Goal: Information Seeking & Learning: Learn about a topic

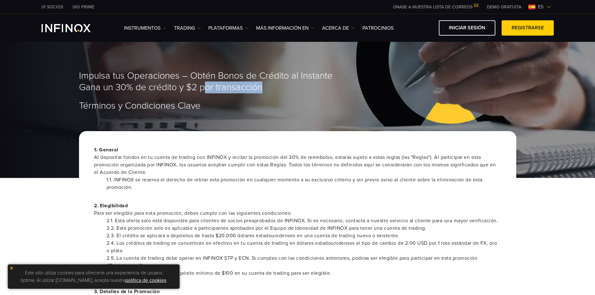
drag, startPoint x: 263, startPoint y: 87, endPoint x: 200, endPoint y: 88, distance: 62.5
click at [201, 87] on span "Impulsa tus Operaciones – Obtén Bonos de Crédito al Instante Gana un 30% de cré…" at bounding box center [206, 81] width 254 height 23
click at [196, 30] on link "TRADING" at bounding box center [187, 27] width 27 height 7
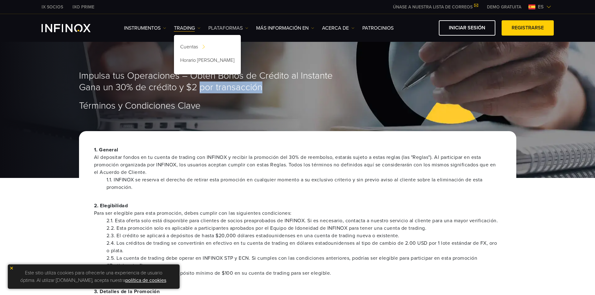
click at [245, 28] on img at bounding box center [246, 28] width 3 height 3
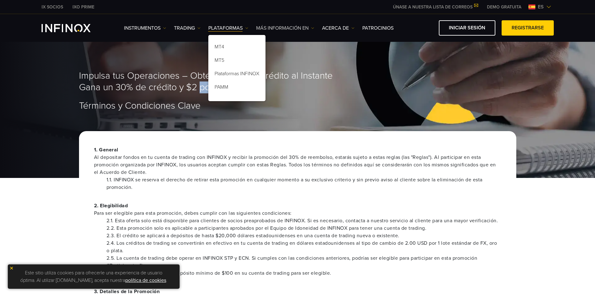
click at [307, 28] on link "Más información en" at bounding box center [285, 27] width 58 height 7
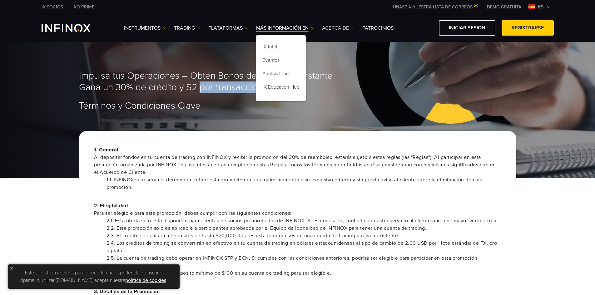
click at [350, 29] on link "ACERCA DE" at bounding box center [338, 27] width 32 height 7
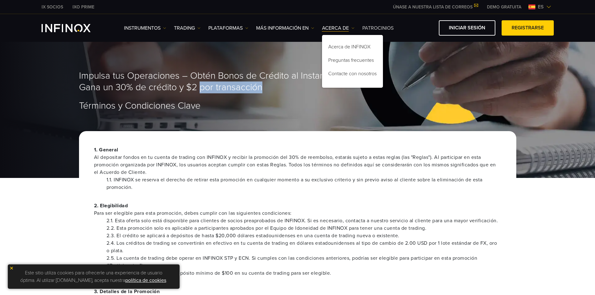
click at [388, 30] on link "Patrocinios" at bounding box center [377, 27] width 31 height 7
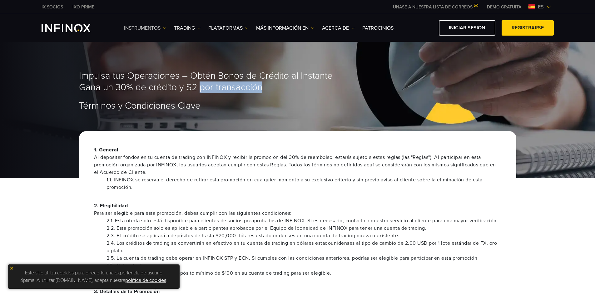
click at [147, 29] on link "Instrumentos" at bounding box center [145, 27] width 42 height 7
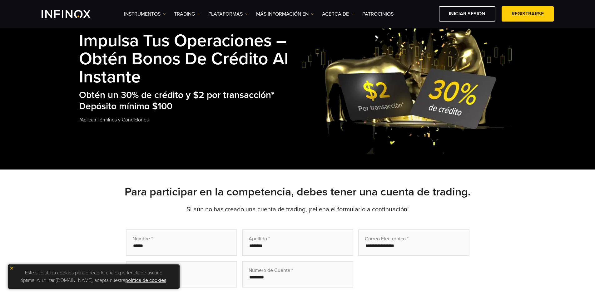
scroll to position [31, 0]
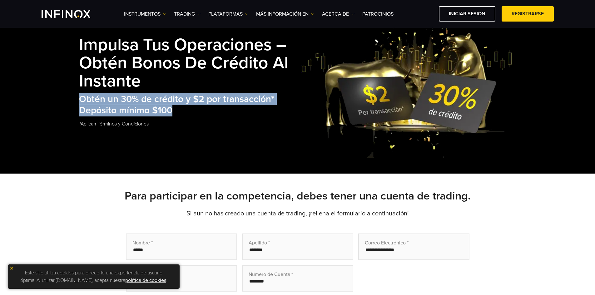
drag, startPoint x: 81, startPoint y: 98, endPoint x: 184, endPoint y: 107, distance: 102.8
click at [184, 107] on h2 "Obtén un 30% de crédito y $2 por transacción* Depósito mínimo $100" at bounding box center [190, 105] width 222 height 23
copy h2 "Obtén un 30% de crédito y $2 por transacción* Depósito mínimo $100"
